Goal: Information Seeking & Learning: Learn about a topic

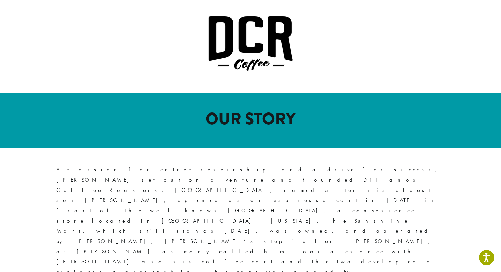
scroll to position [311, 0]
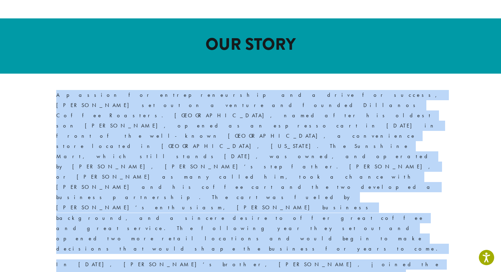
drag, startPoint x: 48, startPoint y: 79, endPoint x: 400, endPoint y: 224, distance: 381.0
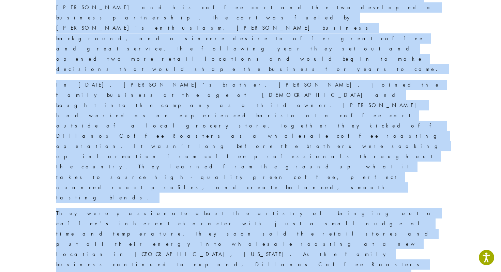
scroll to position [422, 0]
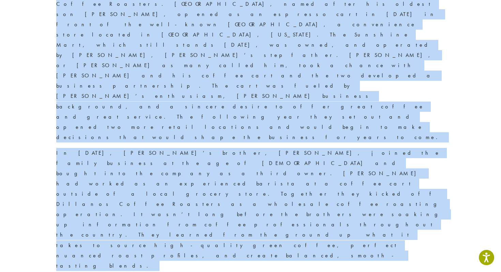
click at [332, 130] on div "A passion for entrepreneurship and a drive for success, [PERSON_NAME] set out o…" at bounding box center [250, 194] width 409 height 465
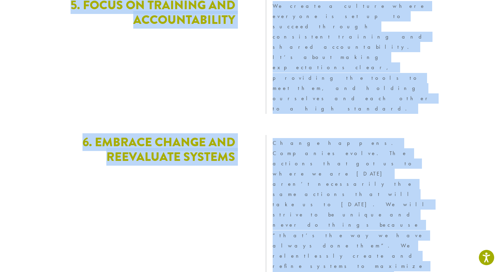
scroll to position [1892, 0]
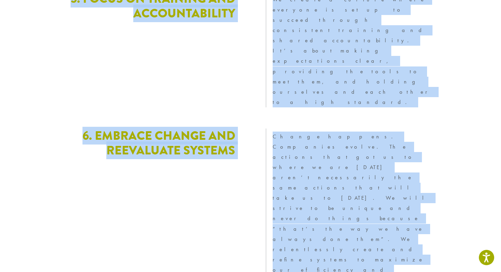
drag, startPoint x: 35, startPoint y: 74, endPoint x: 384, endPoint y: 162, distance: 359.5
copy article "L ipsumdo sit ametconsectetura eli s doeiu tem incidid, Utlab E. Dolore mag ali…"
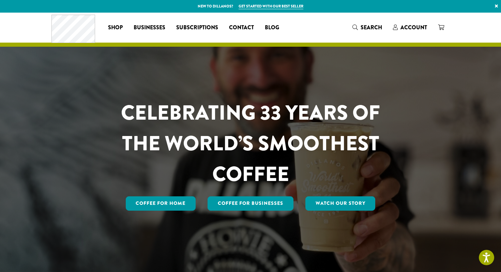
scroll to position [3, 0]
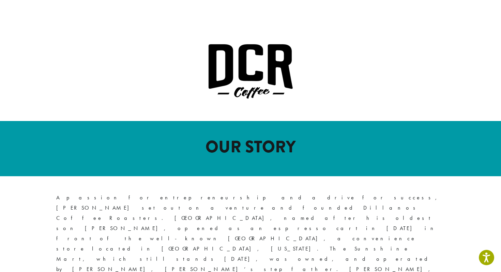
scroll to position [253, 0]
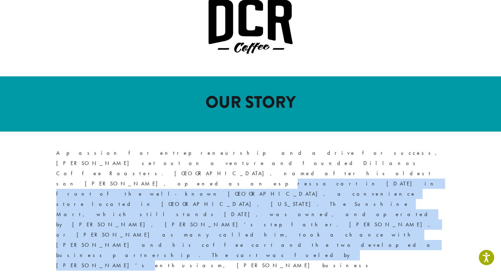
drag, startPoint x: 98, startPoint y: 149, endPoint x: 267, endPoint y: 177, distance: 171.3
click at [267, 177] on p "A passion for entrepreneurship and a drive for success, [PERSON_NAME] set out o…" at bounding box center [250, 230] width 389 height 164
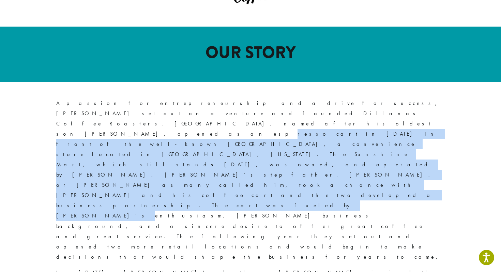
scroll to position [303, 0]
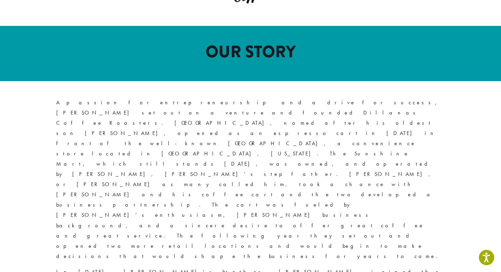
drag, startPoint x: 75, startPoint y: 195, endPoint x: 252, endPoint y: 197, distance: 176.5
drag, startPoint x: 92, startPoint y: 206, endPoint x: 257, endPoint y: 224, distance: 165.6
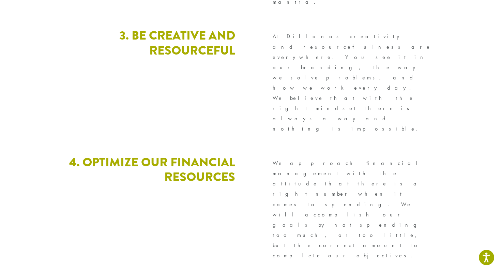
scroll to position [1603, 0]
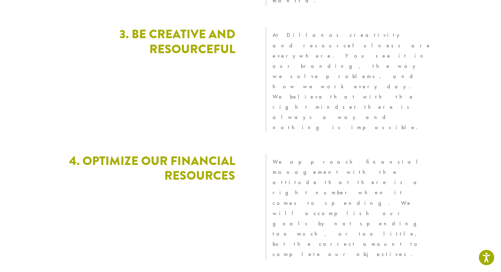
drag, startPoint x: 242, startPoint y: 107, endPoint x: 363, endPoint y: 125, distance: 122.7
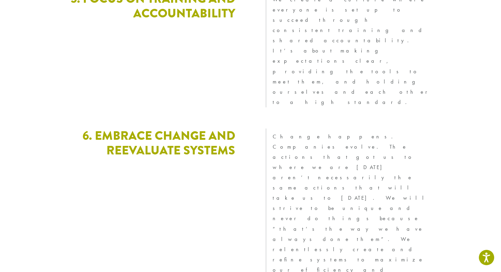
scroll to position [1634, 0]
